Goal: Use online tool/utility: Utilize a website feature to perform a specific function

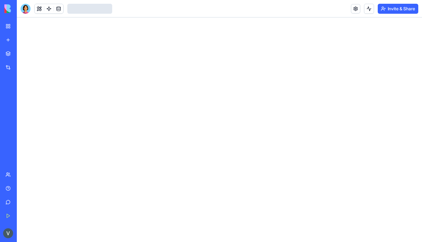
click at [118, 79] on html "BETA My Workspace New app Marketplace Integrations Recent Task Manager AI Logo …" at bounding box center [211, 121] width 422 height 242
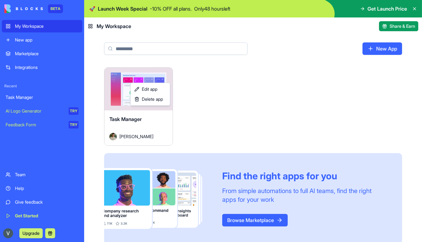
click at [85, 141] on html "BETA My Workspace New app Marketplace Integrations Recent Task Manager AI Logo …" at bounding box center [211, 121] width 422 height 242
click at [145, 89] on button "Launch" at bounding box center [138, 89] width 47 height 12
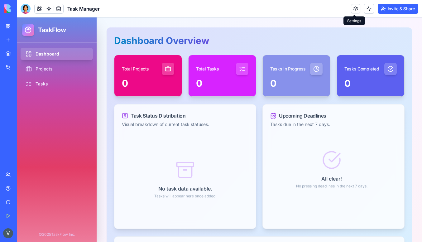
click at [355, 10] on link at bounding box center [355, 8] width 9 height 9
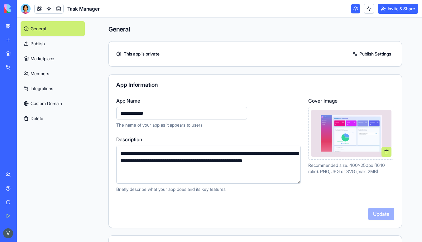
click at [353, 7] on link at bounding box center [355, 8] width 9 height 9
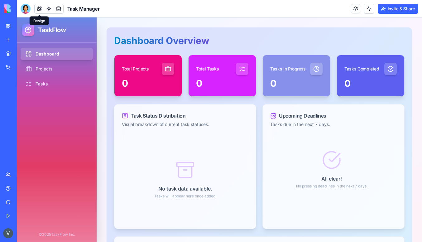
click at [38, 8] on button at bounding box center [39, 8] width 9 height 9
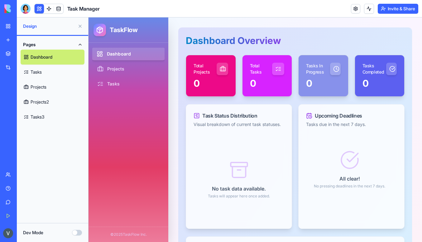
drag, startPoint x: 111, startPoint y: 73, endPoint x: 116, endPoint y: 57, distance: 17.0
click at [49, 84] on link "Projects" at bounding box center [53, 87] width 64 height 15
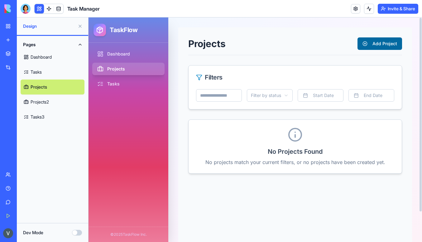
click at [367, 39] on button "Add Project" at bounding box center [380, 43] width 45 height 12
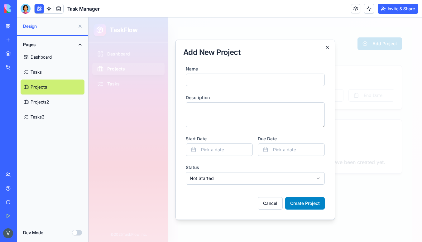
click at [325, 50] on icon "button" at bounding box center [327, 47] width 5 height 5
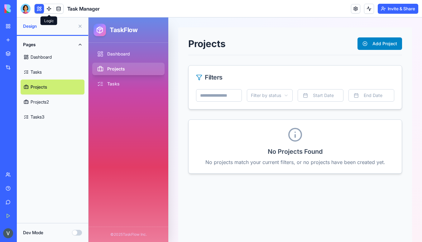
click at [48, 10] on link at bounding box center [48, 8] width 9 height 9
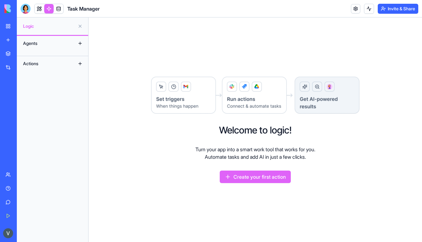
click at [36, 42] on div "Agents" at bounding box center [45, 43] width 50 height 10
click at [33, 61] on div "Actions" at bounding box center [45, 64] width 50 height 10
click at [58, 45] on div "Agents" at bounding box center [45, 43] width 50 height 10
click at [80, 45] on button at bounding box center [80, 43] width 10 height 10
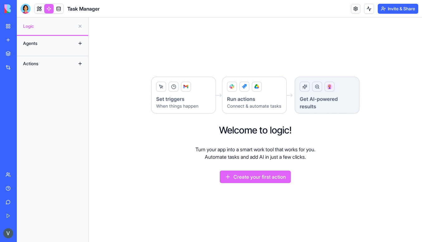
click at [79, 44] on button at bounding box center [80, 43] width 10 height 10
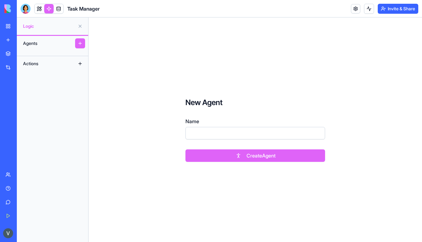
click at [200, 131] on input "Name" at bounding box center [256, 133] width 140 height 12
type input "****"
click at [232, 153] on button "Create Agent" at bounding box center [256, 155] width 140 height 12
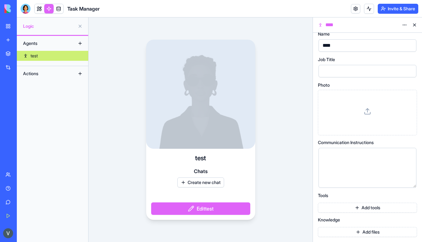
scroll to position [6, 0]
click at [334, 209] on button "Add tools" at bounding box center [367, 208] width 99 height 10
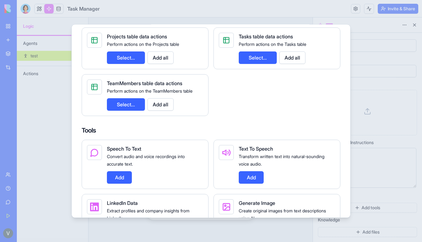
scroll to position [127, 0]
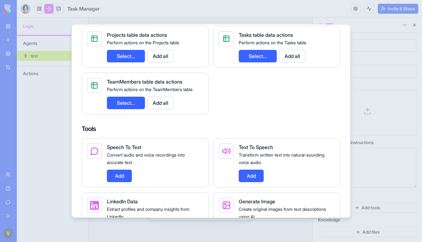
click at [118, 179] on button "Add" at bounding box center [119, 176] width 25 height 12
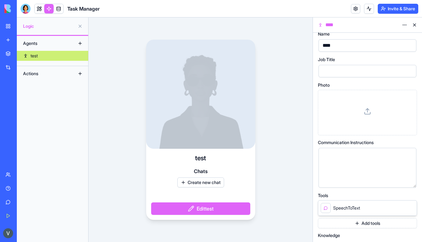
click at [340, 212] on div "SpeechToText" at bounding box center [340, 208] width 39 height 10
click at [323, 212] on div at bounding box center [326, 208] width 10 height 10
click at [400, 208] on button at bounding box center [402, 207] width 7 height 7
click at [412, 207] on icon at bounding box center [410, 207] width 5 height 5
click at [347, 205] on button "Add tools" at bounding box center [367, 208] width 99 height 10
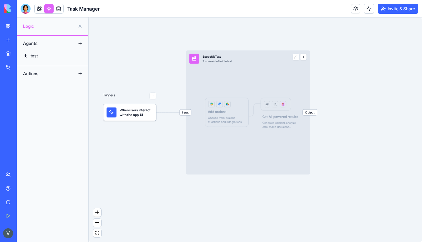
click at [227, 166] on div "Input SpeechToText Turn an audio file into text. Output Add actions Choose from…" at bounding box center [248, 112] width 124 height 124
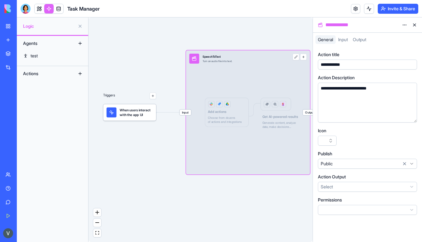
click at [139, 116] on span "When users interact with the app UI" at bounding box center [136, 113] width 33 height 10
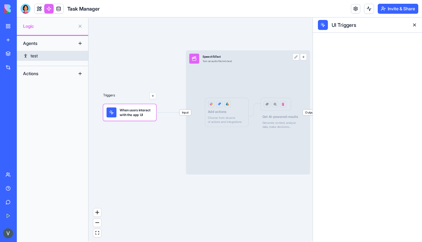
click at [30, 54] on link "test" at bounding box center [52, 56] width 71 height 10
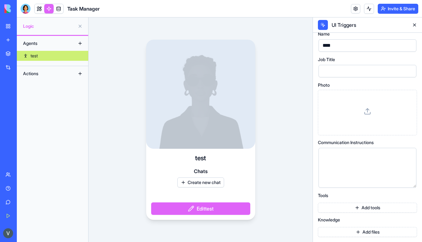
scroll to position [6, 0]
click at [358, 208] on button "Add tools" at bounding box center [367, 208] width 99 height 10
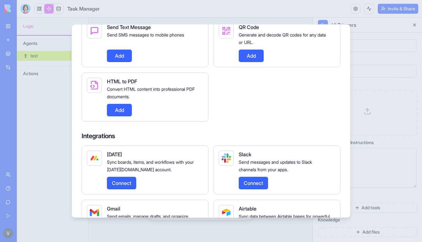
scroll to position [543, 0]
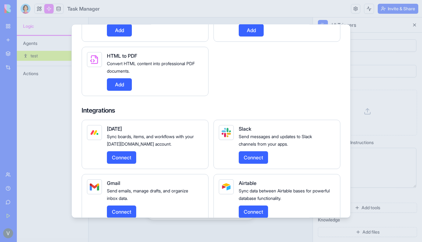
drag, startPoint x: 116, startPoint y: 166, endPoint x: 156, endPoint y: 115, distance: 64.2
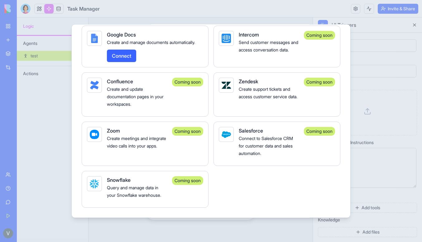
scroll to position [1087, 0]
click at [359, 71] on div at bounding box center [211, 121] width 422 height 242
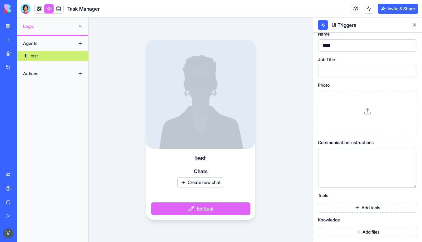
scroll to position [0, 0]
click at [341, 238] on div "Name **** Job Title Photo Communication Instructions Tools Add tools Knowledge …" at bounding box center [367, 134] width 99 height 210
click at [341, 230] on button "Add files" at bounding box center [367, 232] width 99 height 10
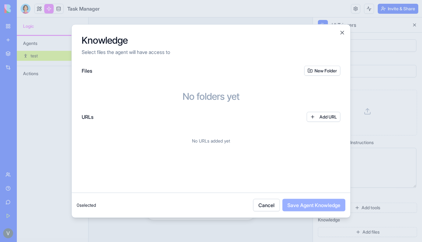
click at [346, 31] on div "Knowledge Select files the agent will have access to" at bounding box center [211, 45] width 279 height 41
click at [344, 31] on button "Close" at bounding box center [342, 33] width 6 height 6
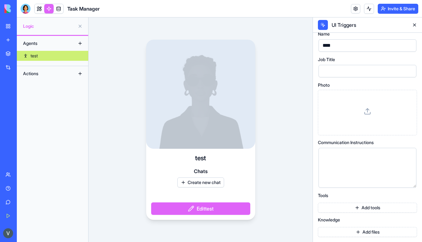
click at [50, 70] on div "Actions" at bounding box center [45, 74] width 50 height 10
click at [80, 74] on button at bounding box center [80, 74] width 10 height 10
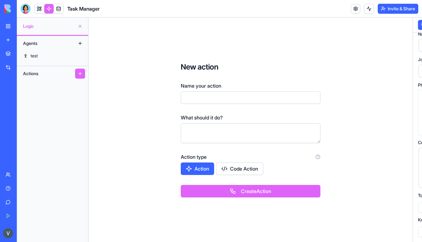
click at [25, 75] on div "Actions" at bounding box center [45, 74] width 50 height 10
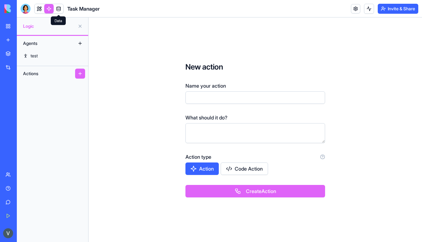
click at [58, 9] on link at bounding box center [58, 8] width 9 height 9
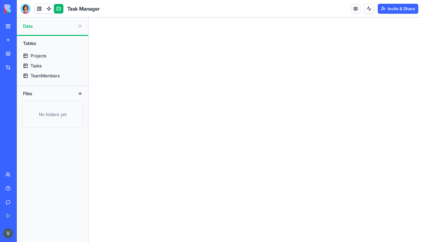
click at [36, 27] on span "Data" at bounding box center [49, 26] width 52 height 6
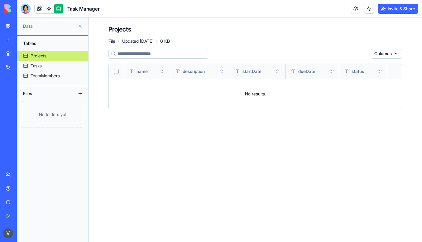
click at [40, 57] on div "Projects" at bounding box center [39, 56] width 16 height 6
click at [38, 66] on div "Tasks" at bounding box center [36, 66] width 11 height 6
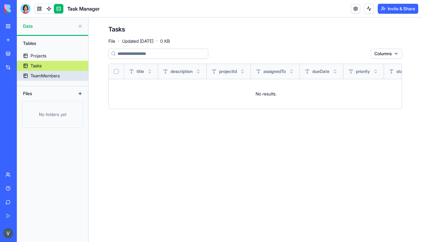
click at [39, 79] on link "TeamMembers" at bounding box center [52, 76] width 71 height 10
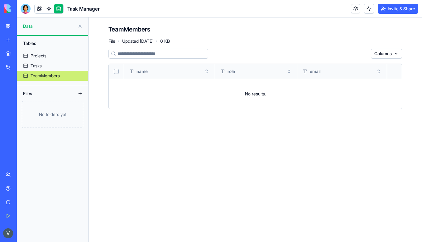
click at [35, 73] on div "TeamMembers" at bounding box center [45, 76] width 29 height 6
click at [34, 66] on div "Tasks" at bounding box center [36, 66] width 11 height 6
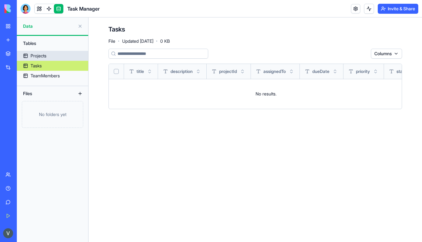
click at [34, 60] on link "Projects" at bounding box center [52, 56] width 71 height 10
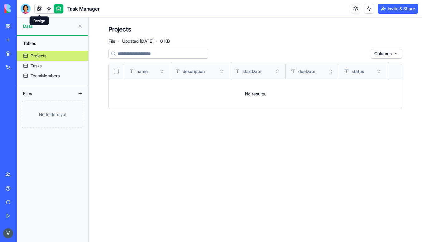
click at [37, 7] on link at bounding box center [39, 8] width 9 height 9
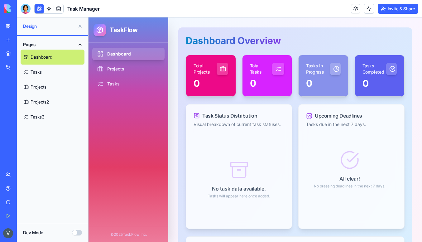
click at [89, 130] on div "Dashboard Projects Tasks" at bounding box center [129, 135] width 80 height 184
click at [106, 130] on div "Dashboard Projects Tasks" at bounding box center [128, 135] width 72 height 174
click at [316, 89] on div "0" at bounding box center [324, 85] width 50 height 19
click at [68, 73] on link "Tasks" at bounding box center [53, 72] width 64 height 15
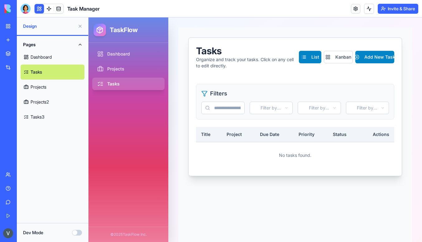
click at [53, 99] on link "Projects2" at bounding box center [53, 101] width 64 height 15
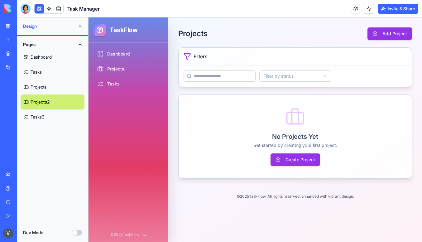
click at [42, 118] on link "Tasks3" at bounding box center [53, 116] width 64 height 15
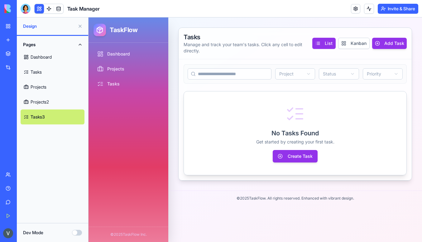
click at [8, 51] on link "Marketplace" at bounding box center [14, 53] width 25 height 12
click at [9, 112] on div "AI Logo Generator" at bounding box center [7, 111] width 3 height 6
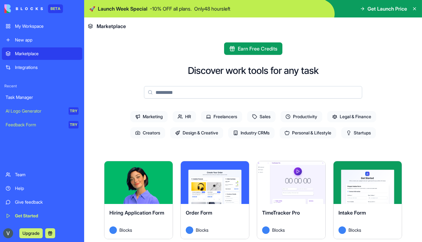
click at [72, 112] on div "TRY" at bounding box center [74, 110] width 10 height 7
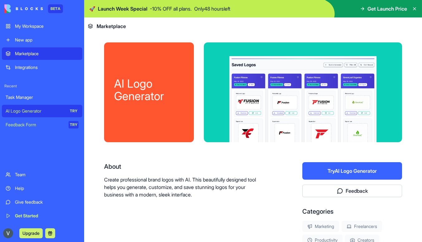
click at [350, 172] on button "Try AI Logo Generator" at bounding box center [352, 170] width 100 height 17
